Goal: Check status: Check status

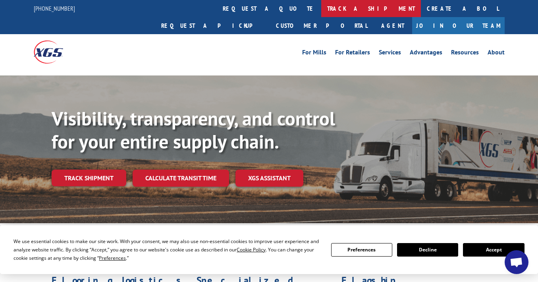
click at [321, 4] on link "track a shipment" at bounding box center [371, 8] width 100 height 17
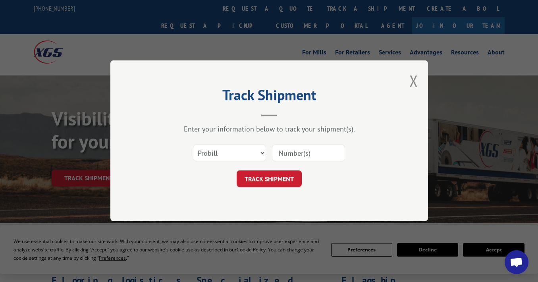
click at [292, 150] on input at bounding box center [308, 153] width 73 height 17
paste input "SH0073204"
type input "SH0073204"
click at [281, 177] on button "TRACK SHIPMENT" at bounding box center [268, 179] width 65 height 17
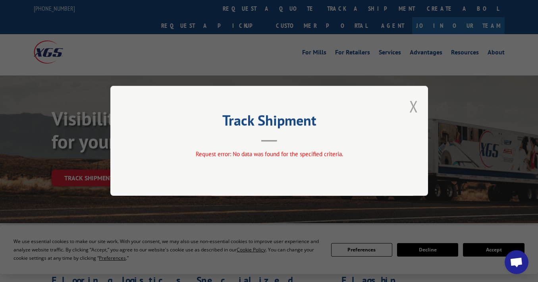
click at [416, 105] on button "Close modal" at bounding box center [413, 106] width 9 height 21
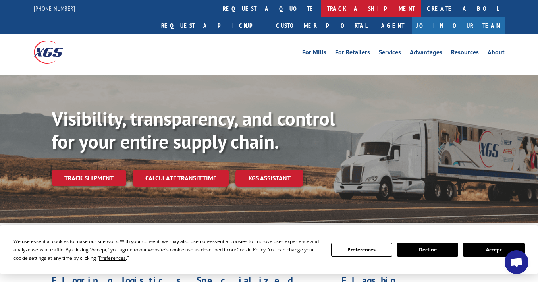
click at [321, 9] on link "track a shipment" at bounding box center [371, 8] width 100 height 17
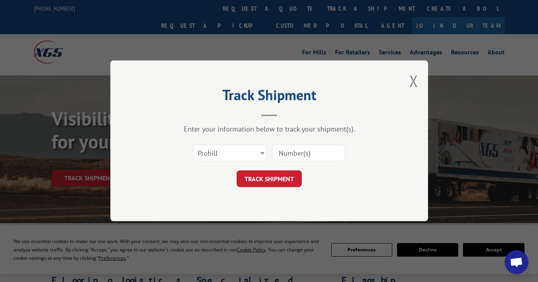
click at [231, 146] on div "Select category... Probill BOL PO" at bounding box center [229, 153] width 72 height 18
select select "bol"
click at [287, 152] on input at bounding box center [308, 153] width 73 height 17
paste input "SH0073204"
type input "SH0073204"
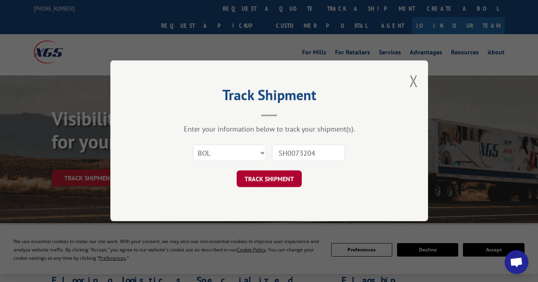
click at [284, 176] on button "TRACK SHIPMENT" at bounding box center [268, 179] width 65 height 17
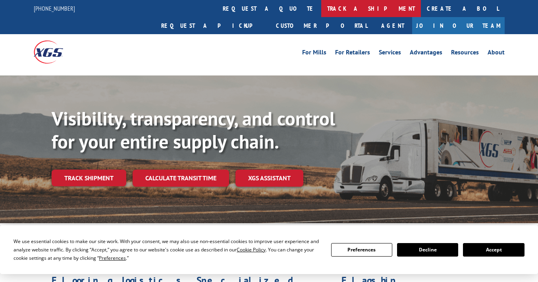
click at [321, 9] on link "track a shipment" at bounding box center [371, 8] width 100 height 17
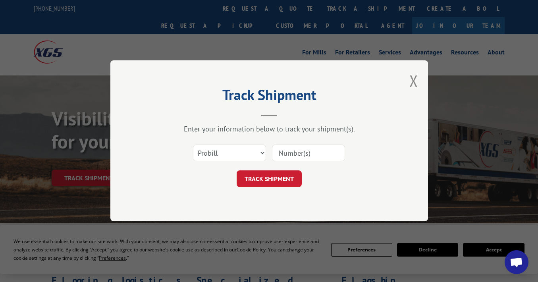
click at [305, 152] on input at bounding box center [308, 153] width 73 height 17
click at [292, 155] on input "SH0073204" at bounding box center [308, 153] width 73 height 17
type input "SH0073204"
click at [269, 179] on button "TRACK SHIPMENT" at bounding box center [268, 179] width 65 height 17
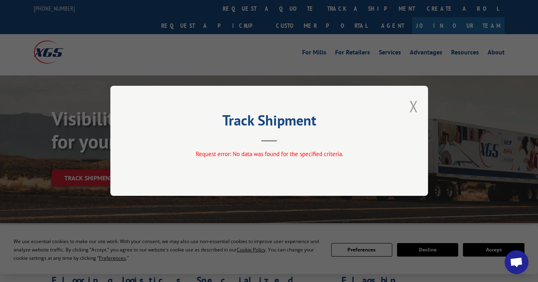
click at [416, 108] on button "Close modal" at bounding box center [413, 106] width 9 height 21
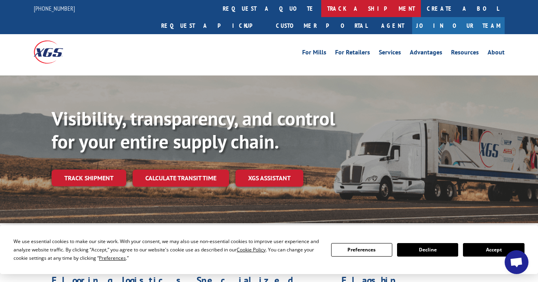
click at [321, 10] on link "track a shipment" at bounding box center [371, 8] width 100 height 17
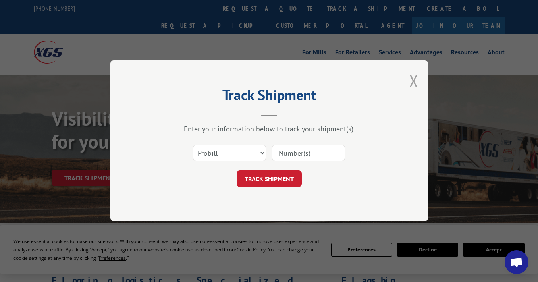
click at [413, 80] on button "Close modal" at bounding box center [413, 80] width 9 height 21
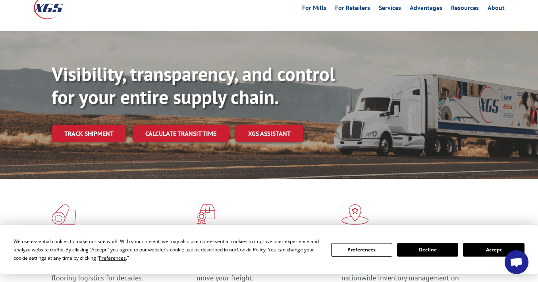
scroll to position [61, 0]
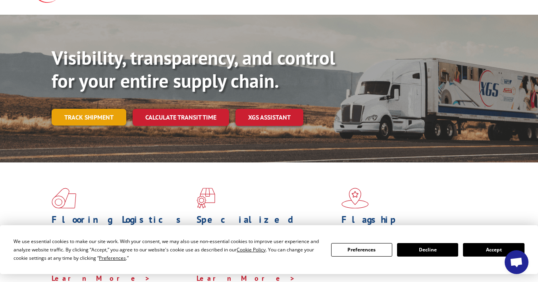
click at [100, 109] on link "Track shipment" at bounding box center [89, 117] width 75 height 17
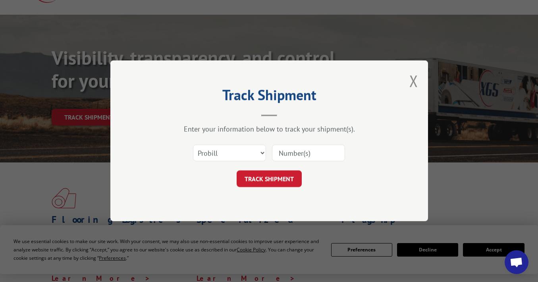
click at [288, 158] on input at bounding box center [308, 153] width 73 height 17
paste input "SH0073204"
type input "SH0073204"
click at [288, 183] on button "TRACK SHIPMENT" at bounding box center [268, 179] width 65 height 17
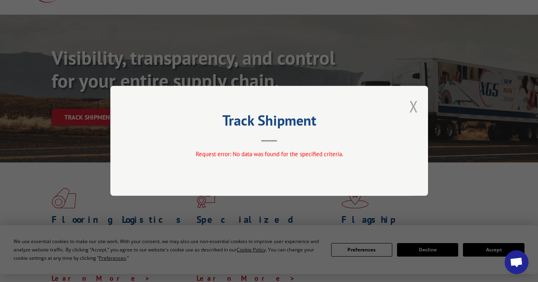
click at [413, 105] on button "Close modal" at bounding box center [413, 106] width 9 height 21
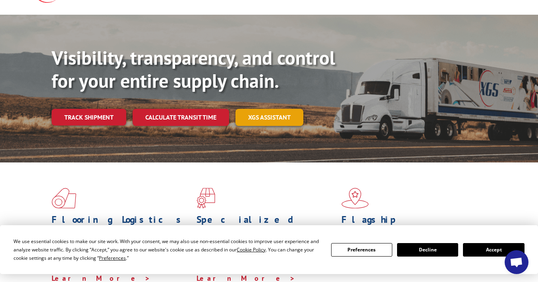
click at [282, 109] on link "XGS ASSISTANT" at bounding box center [269, 117] width 68 height 17
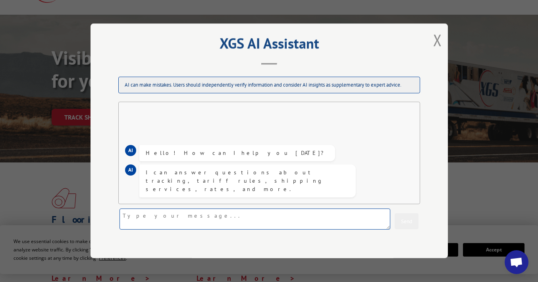
click at [176, 217] on textarea at bounding box center [254, 219] width 271 height 21
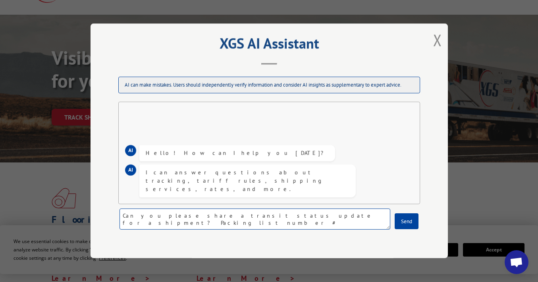
paste textarea "SH0073204"
type textarea "Can you please share a transit status update for a shipment? Packing list numbe…"
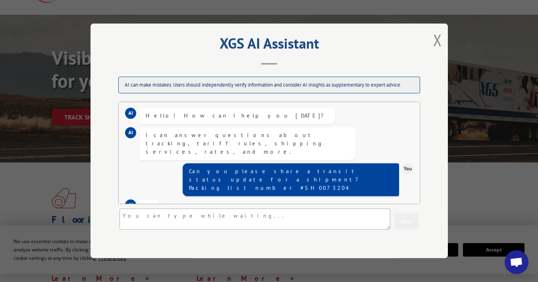
scroll to position [13, 0]
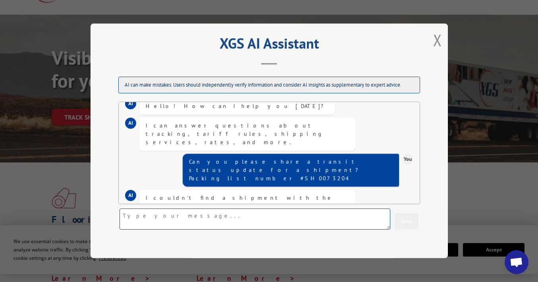
click at [173, 224] on textarea at bounding box center [254, 219] width 271 height 21
paste textarea "SO1571558"
paste textarea "[STREET_ADDRESS]"
type textarea "Packing list #SO1571558, shipment of rugs from Jaipur going to [PERSON_NAME]: […"
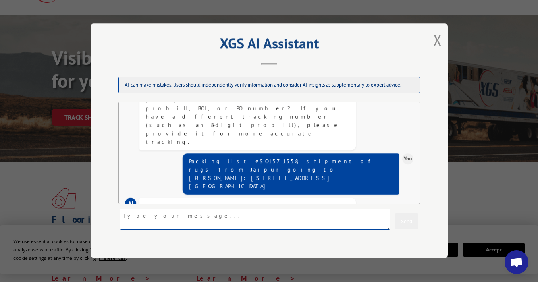
scroll to position [127, 0]
